Goal: Information Seeking & Learning: Learn about a topic

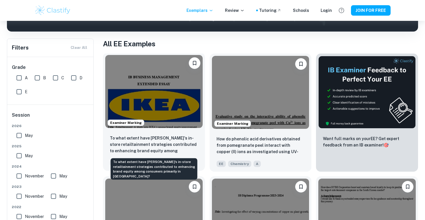
scroll to position [99, 0]
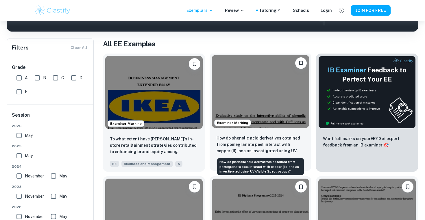
click at [237, 142] on p "How do phenolic acid derivatives obtained from pomegranate peel interact with c…" at bounding box center [260, 145] width 88 height 20
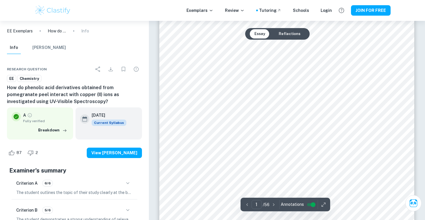
scroll to position [226, 0]
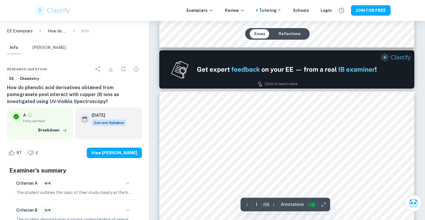
type input "2"
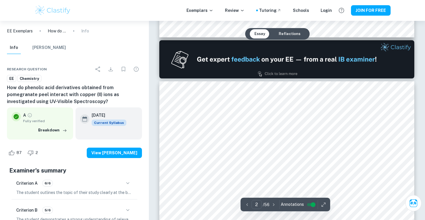
scroll to position [436, 0]
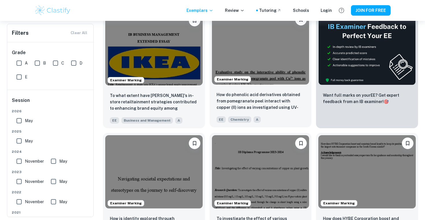
scroll to position [177, 0]
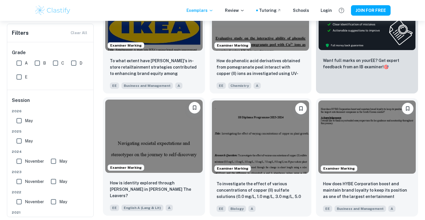
click at [177, 170] on img at bounding box center [153, 135] width 97 height 73
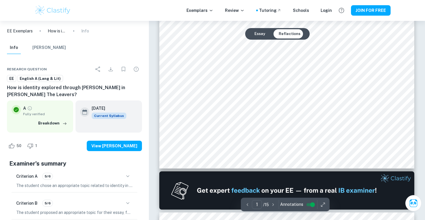
scroll to position [241, 0]
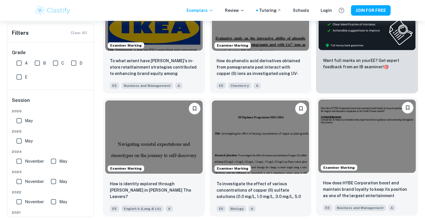
scroll to position [297, 0]
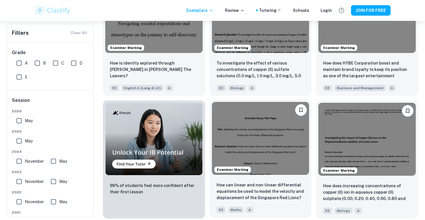
click at [244, 138] on img at bounding box center [260, 138] width 97 height 73
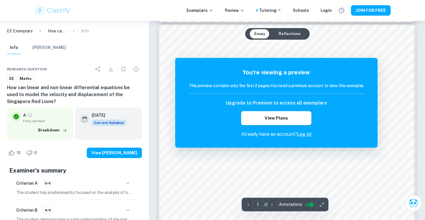
scroll to position [394, 0]
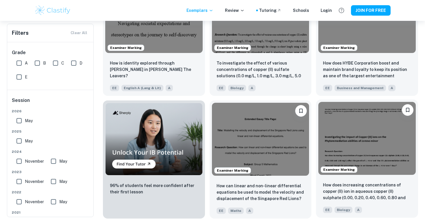
scroll to position [428, 0]
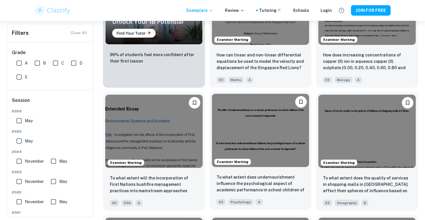
click at [269, 150] on img at bounding box center [260, 130] width 97 height 73
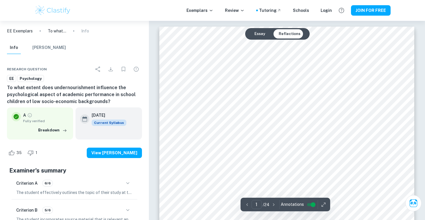
scroll to position [79, 0]
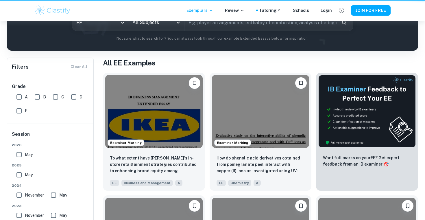
scroll to position [428, 0]
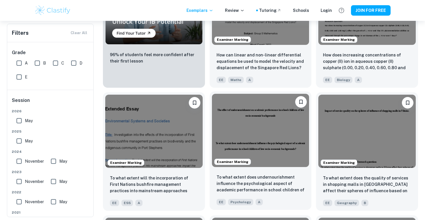
click at [274, 161] on img at bounding box center [260, 130] width 97 height 73
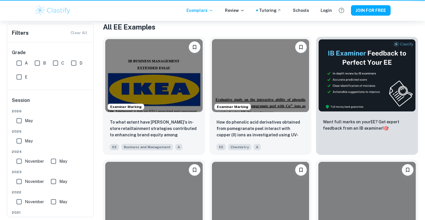
scroll to position [428, 0]
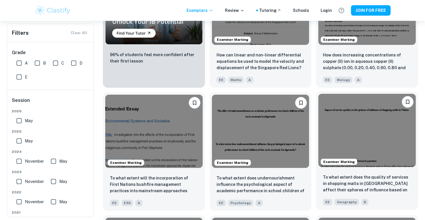
click at [337, 119] on img at bounding box center [366, 130] width 97 height 73
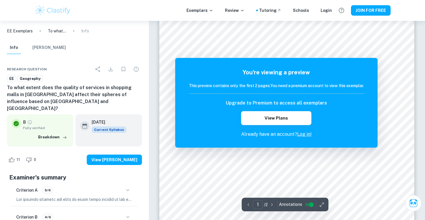
scroll to position [13, 0]
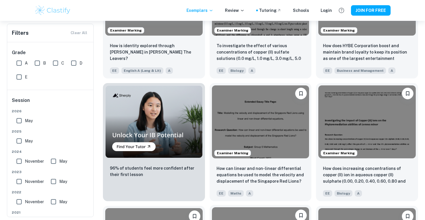
scroll to position [307, 0]
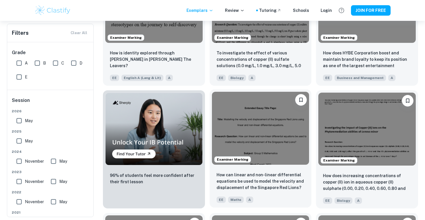
click at [249, 125] on img at bounding box center [260, 128] width 97 height 73
